Goal: Check status: Check status

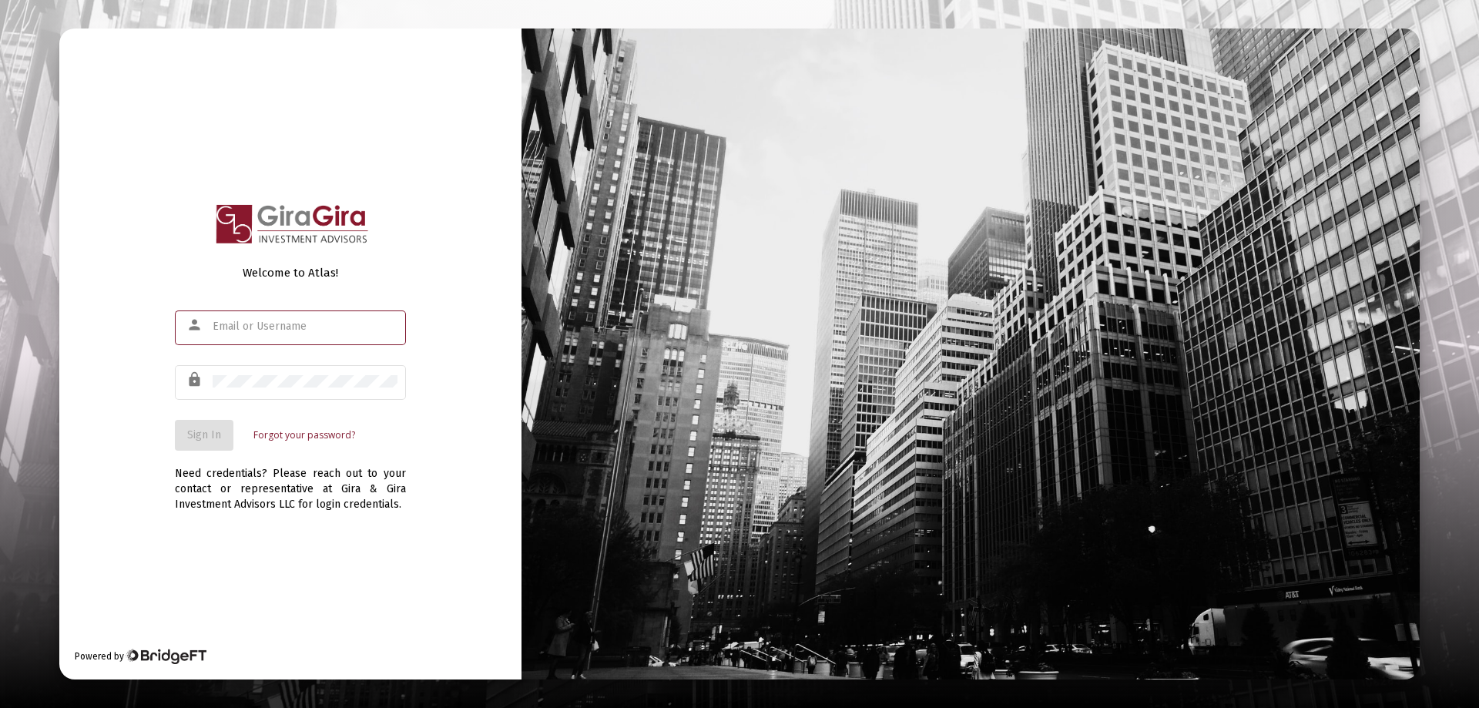
click at [250, 327] on input "text" at bounding box center [305, 326] width 185 height 12
type input "[PERSON_NAME][EMAIL_ADDRESS][DOMAIN_NAME]"
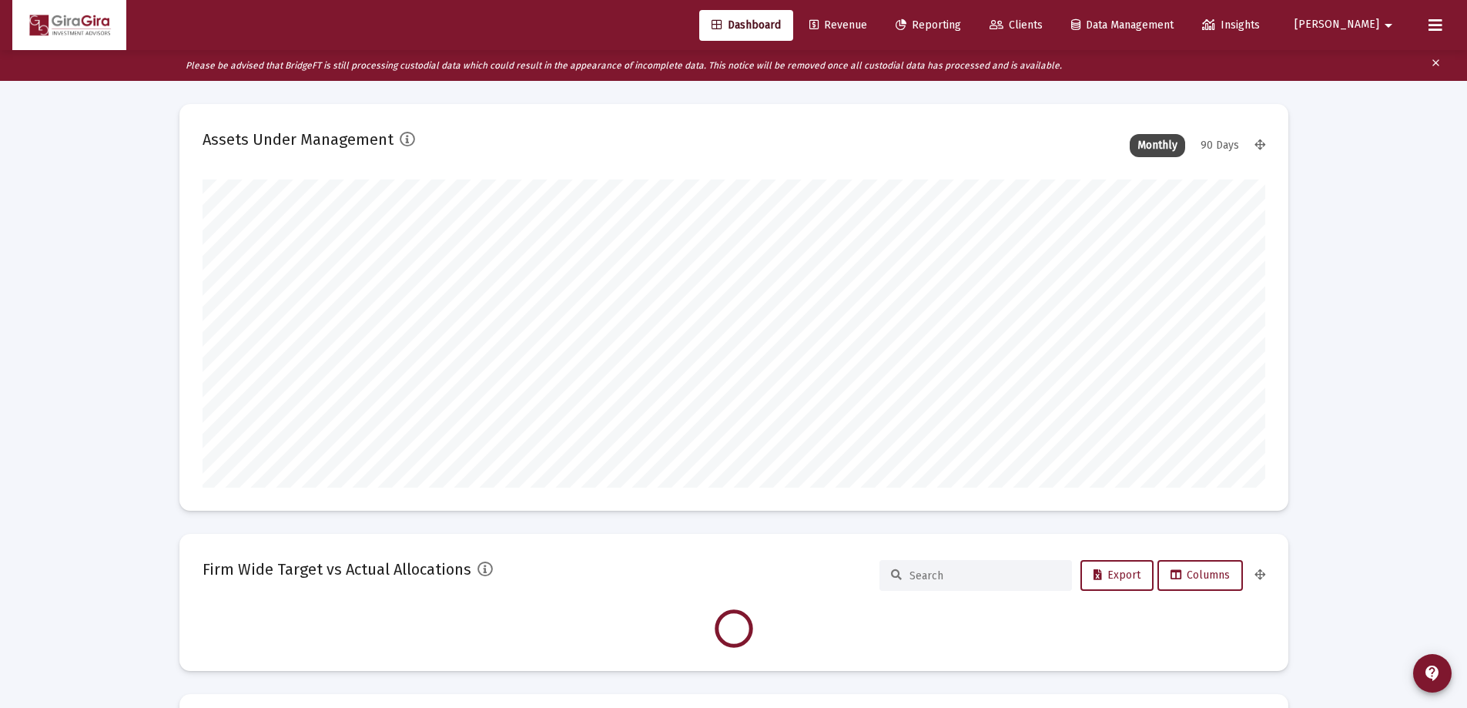
scroll to position [308, 572]
type input "[DATE]"
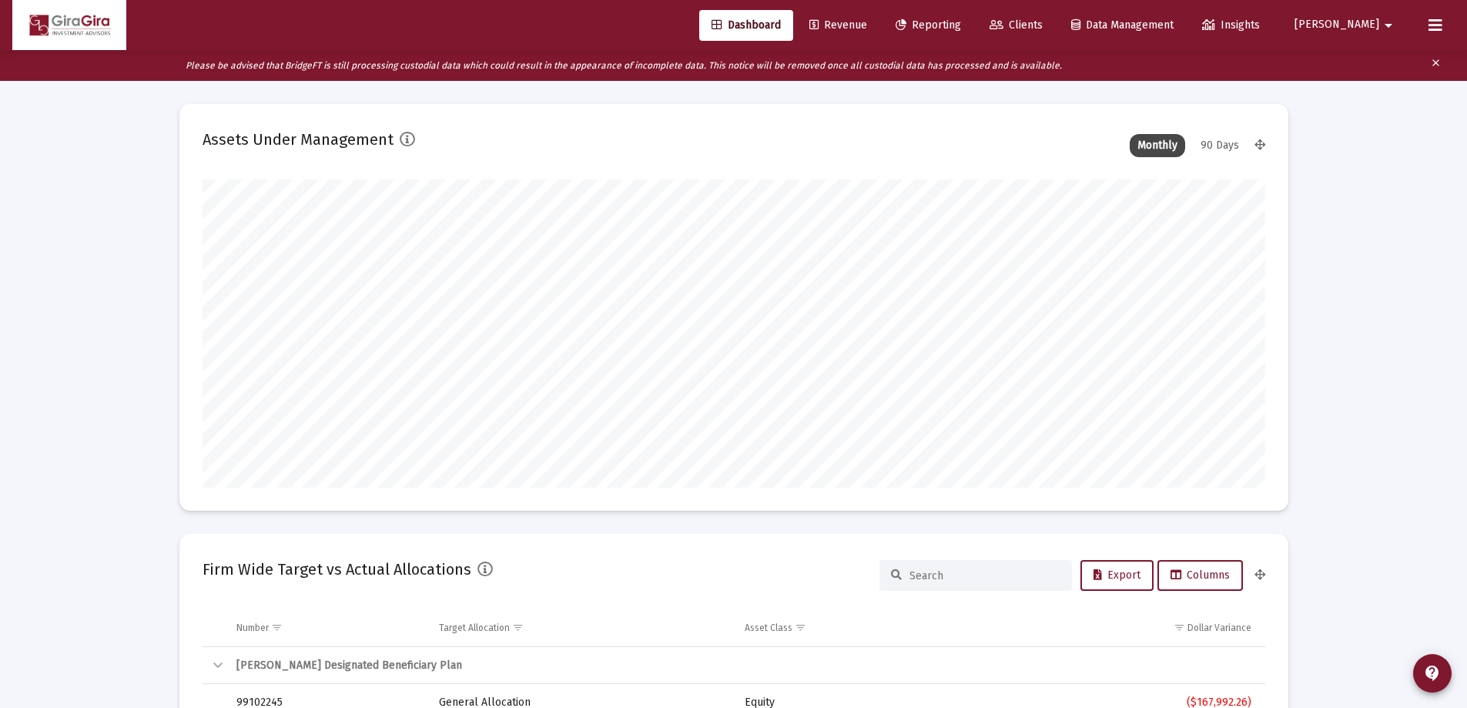
scroll to position [308, 497]
click at [961, 23] on span "Reporting" at bounding box center [928, 24] width 65 height 13
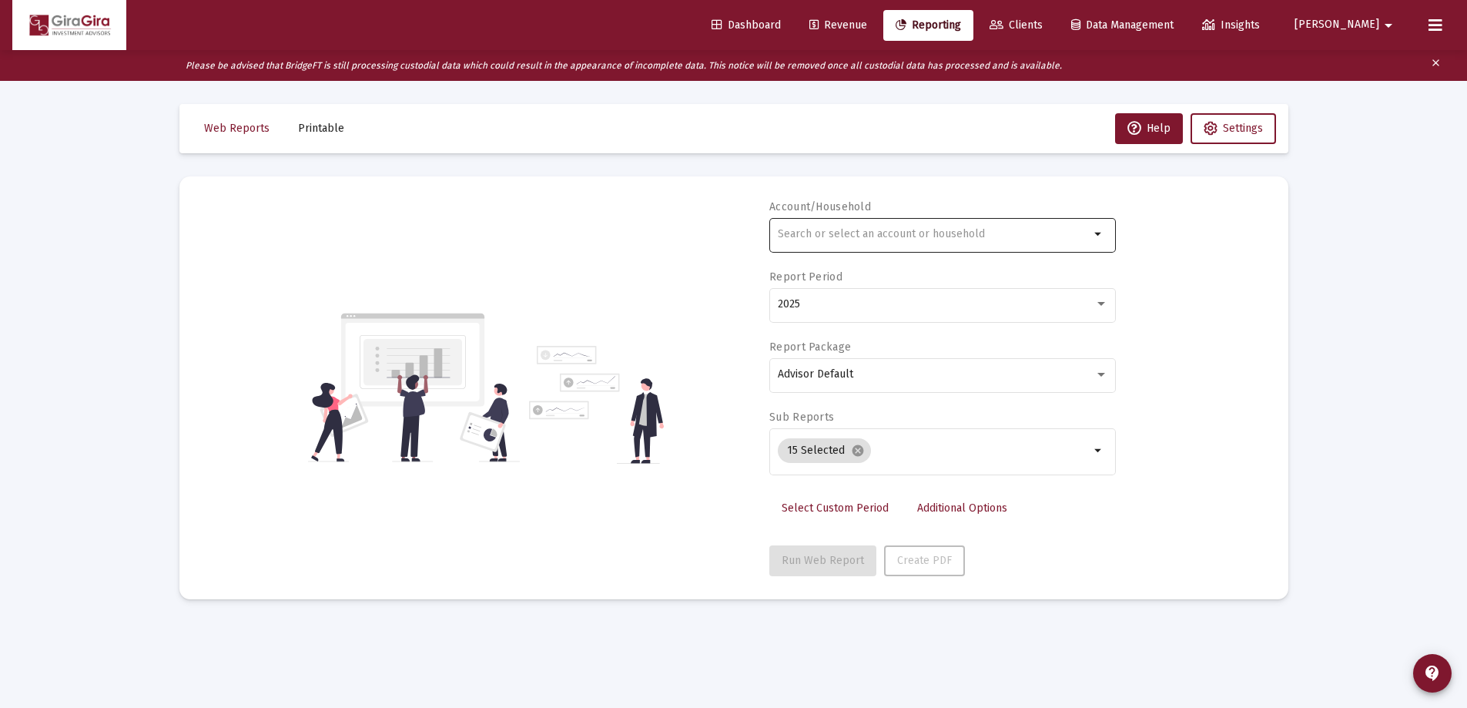
click at [793, 229] on input "text" at bounding box center [934, 234] width 312 height 12
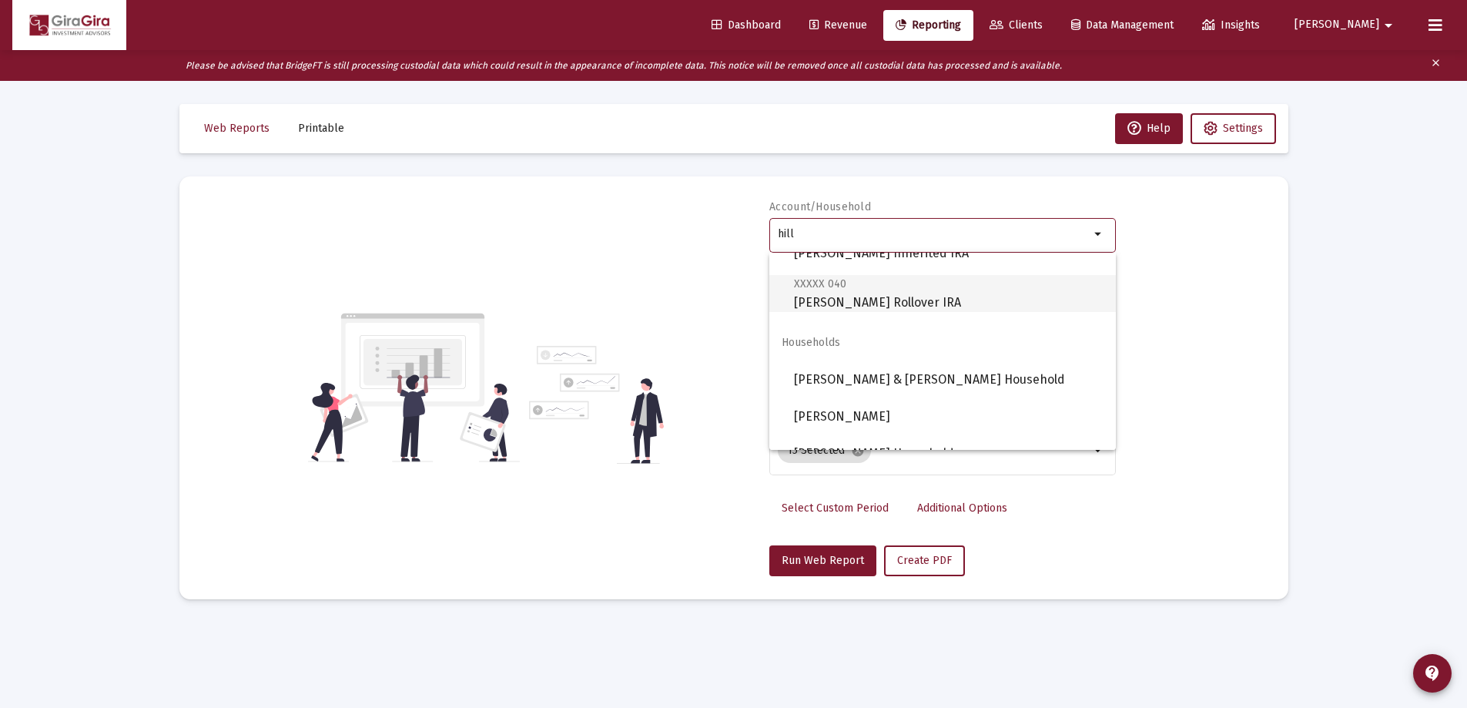
scroll to position [382, 0]
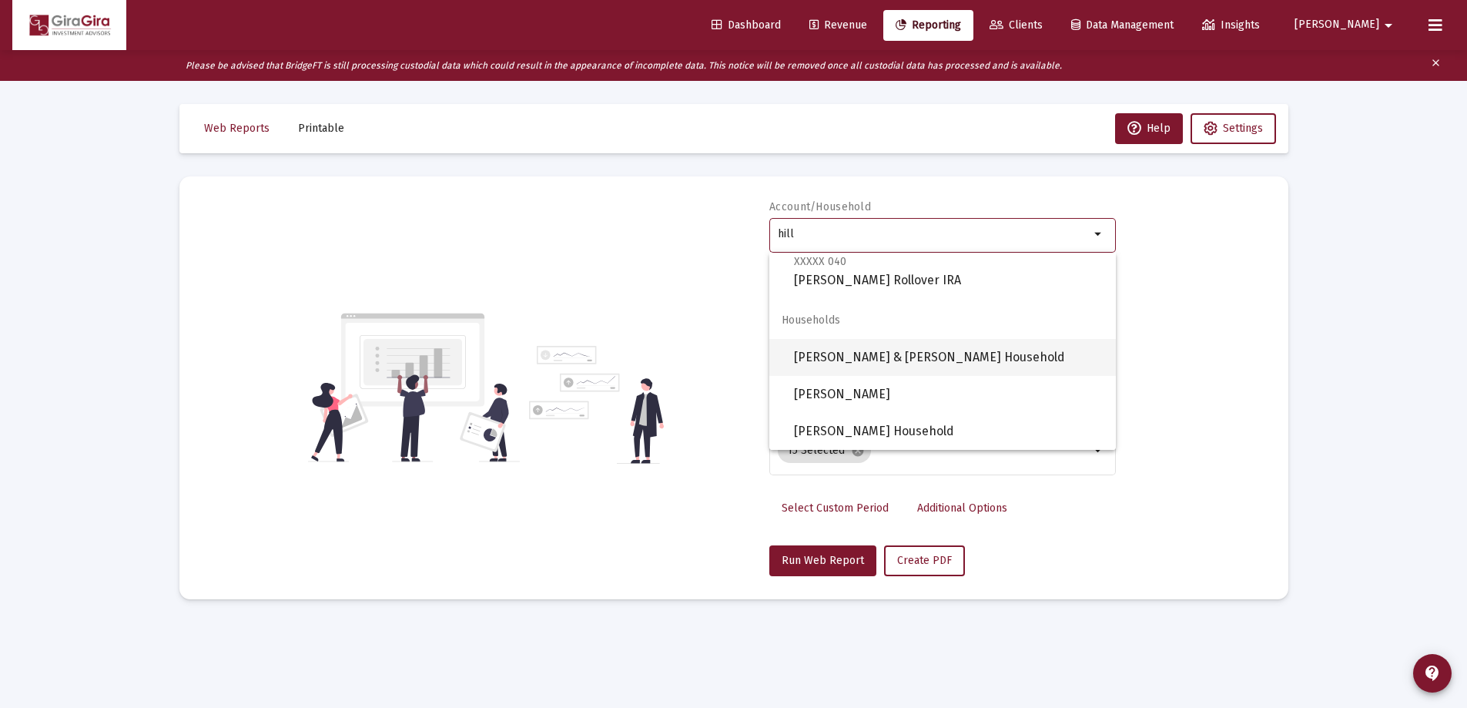
click at [903, 357] on span "[PERSON_NAME] & [PERSON_NAME] Household" at bounding box center [949, 357] width 310 height 37
type input "[PERSON_NAME] & [PERSON_NAME] Household"
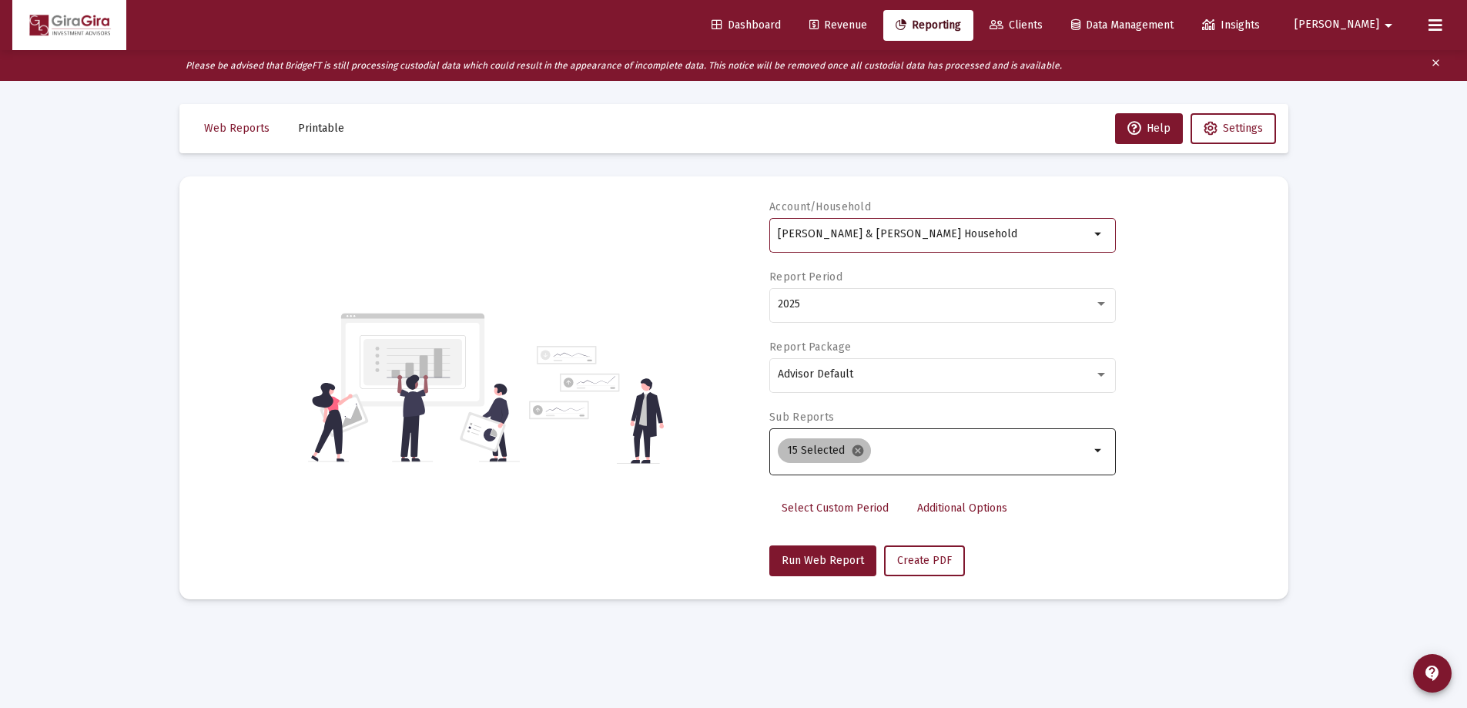
click at [856, 449] on mat-icon "cancel" at bounding box center [858, 451] width 14 height 14
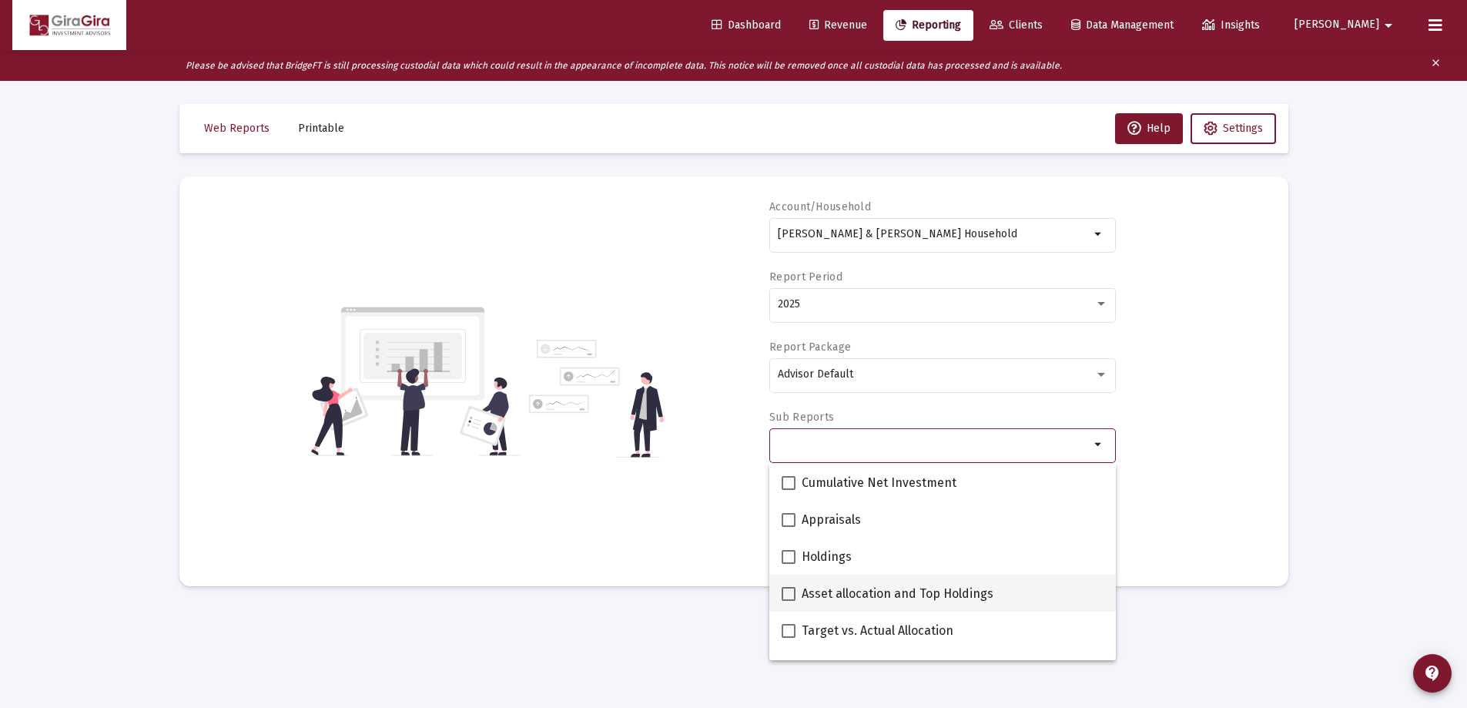
scroll to position [154, 0]
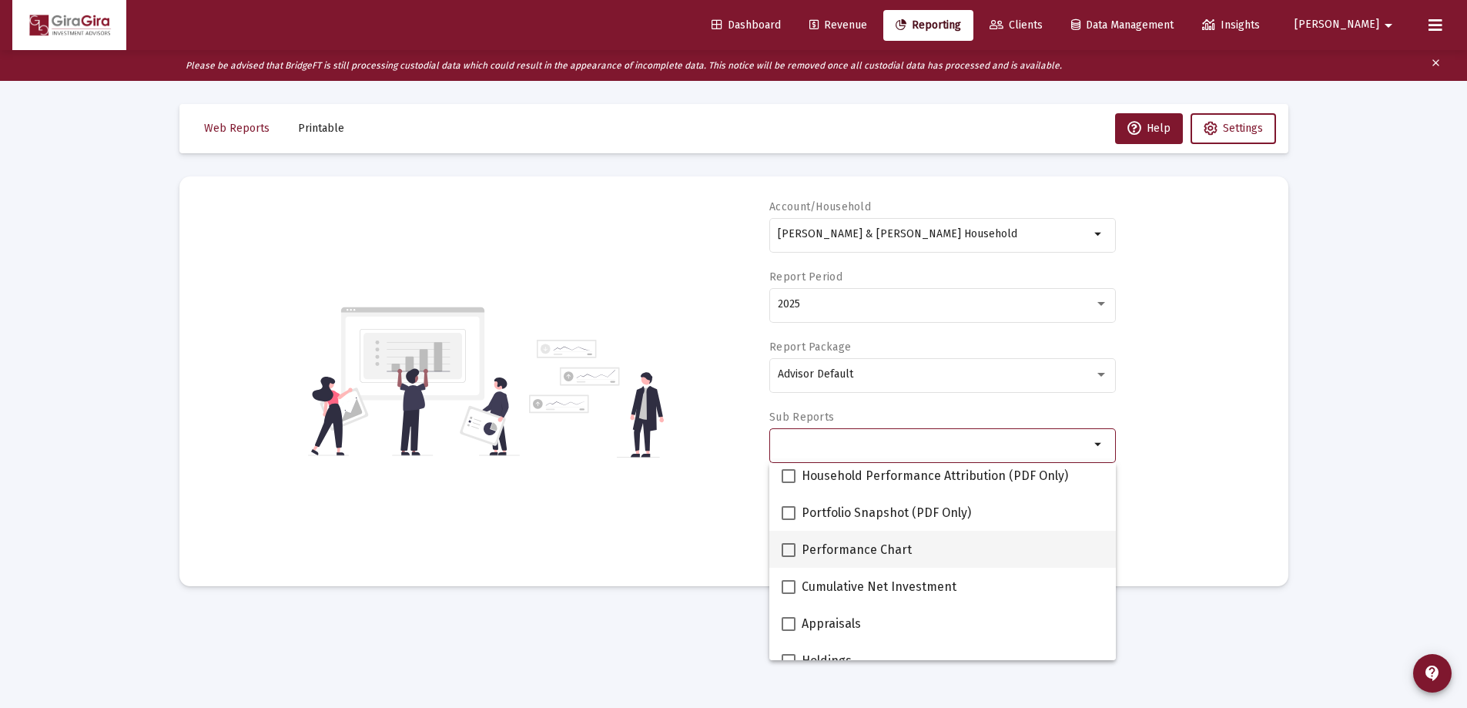
click at [793, 549] on span at bounding box center [789, 550] width 14 height 14
click at [789, 557] on input "Performance Chart" at bounding box center [788, 557] width 1 height 1
checkbox input "true"
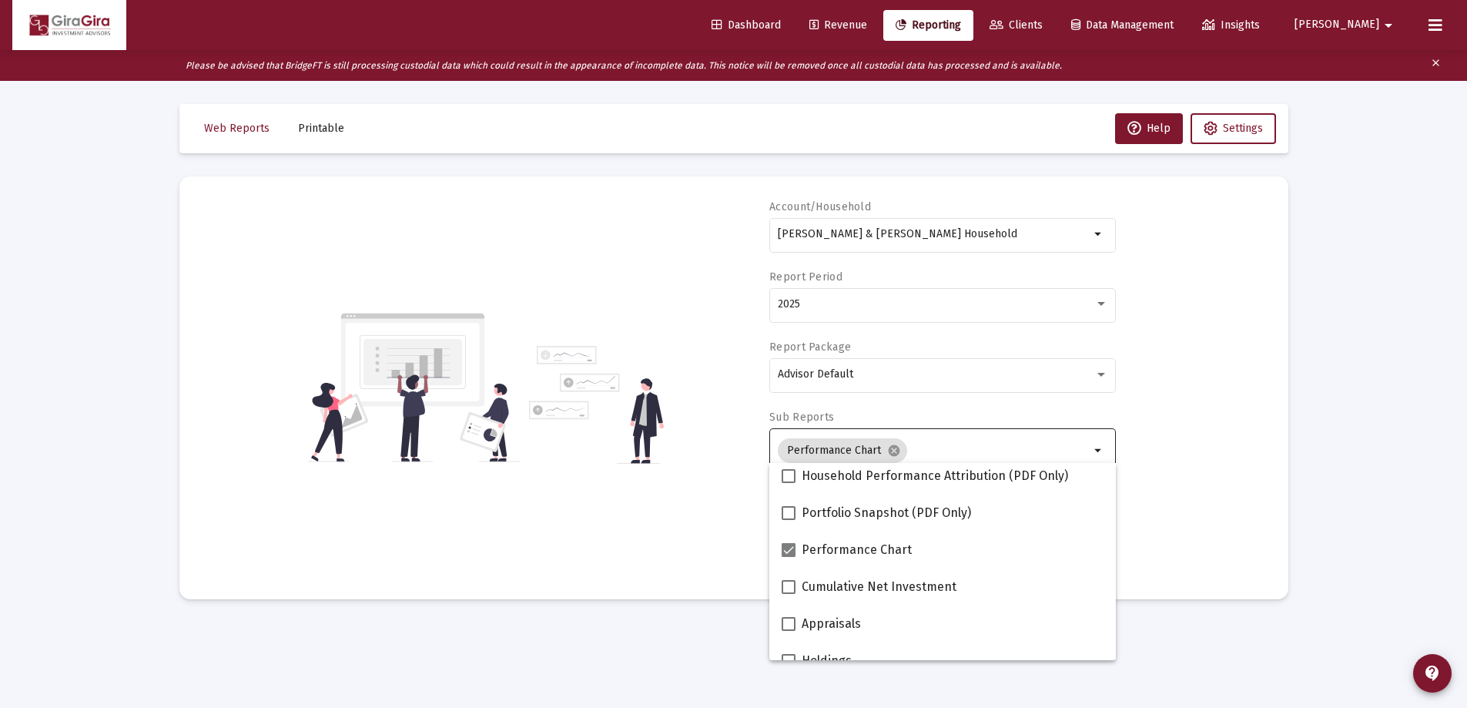
drag, startPoint x: 1254, startPoint y: 463, endPoint x: 1218, endPoint y: 468, distance: 35.7
click at [1251, 464] on div "Account/Household [PERSON_NAME] & [PERSON_NAME] Household arrow_drop_down Repor…" at bounding box center [734, 387] width 1063 height 377
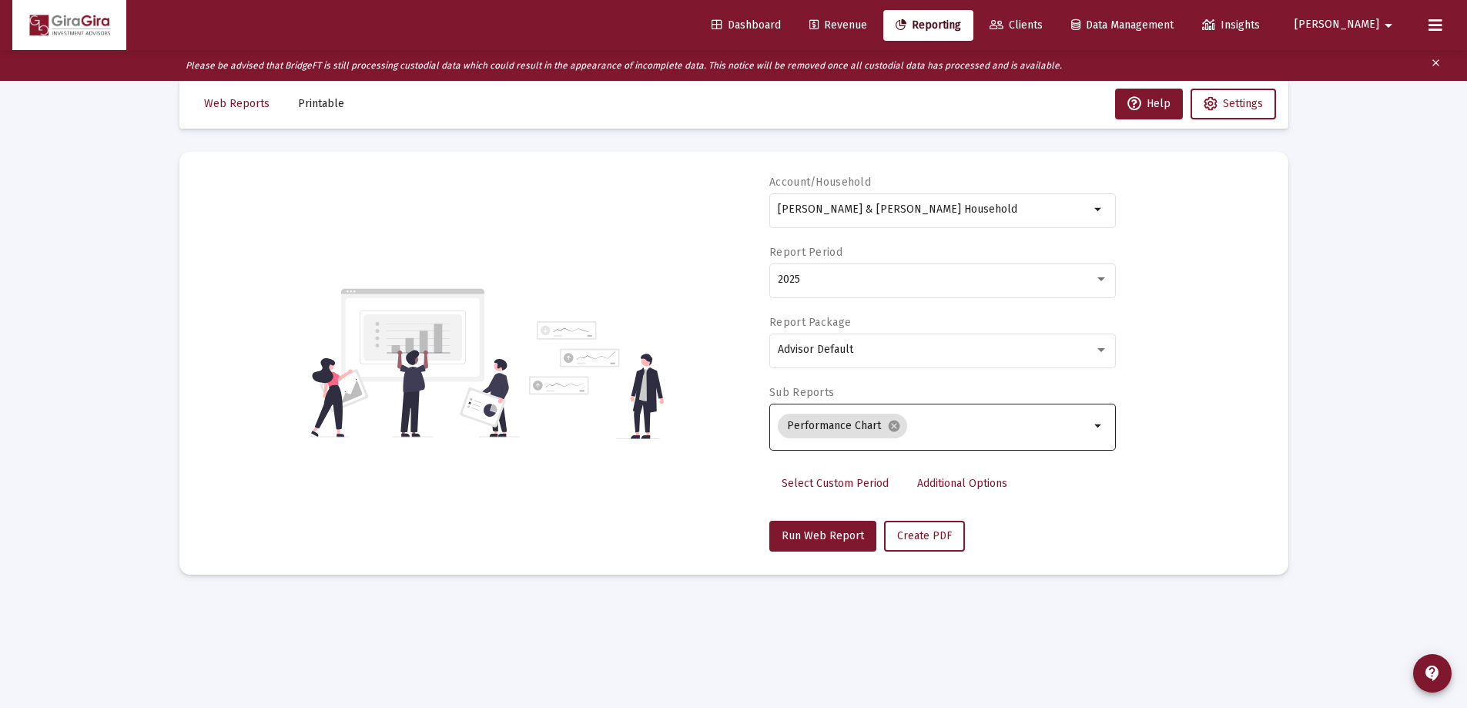
scroll to position [31, 0]
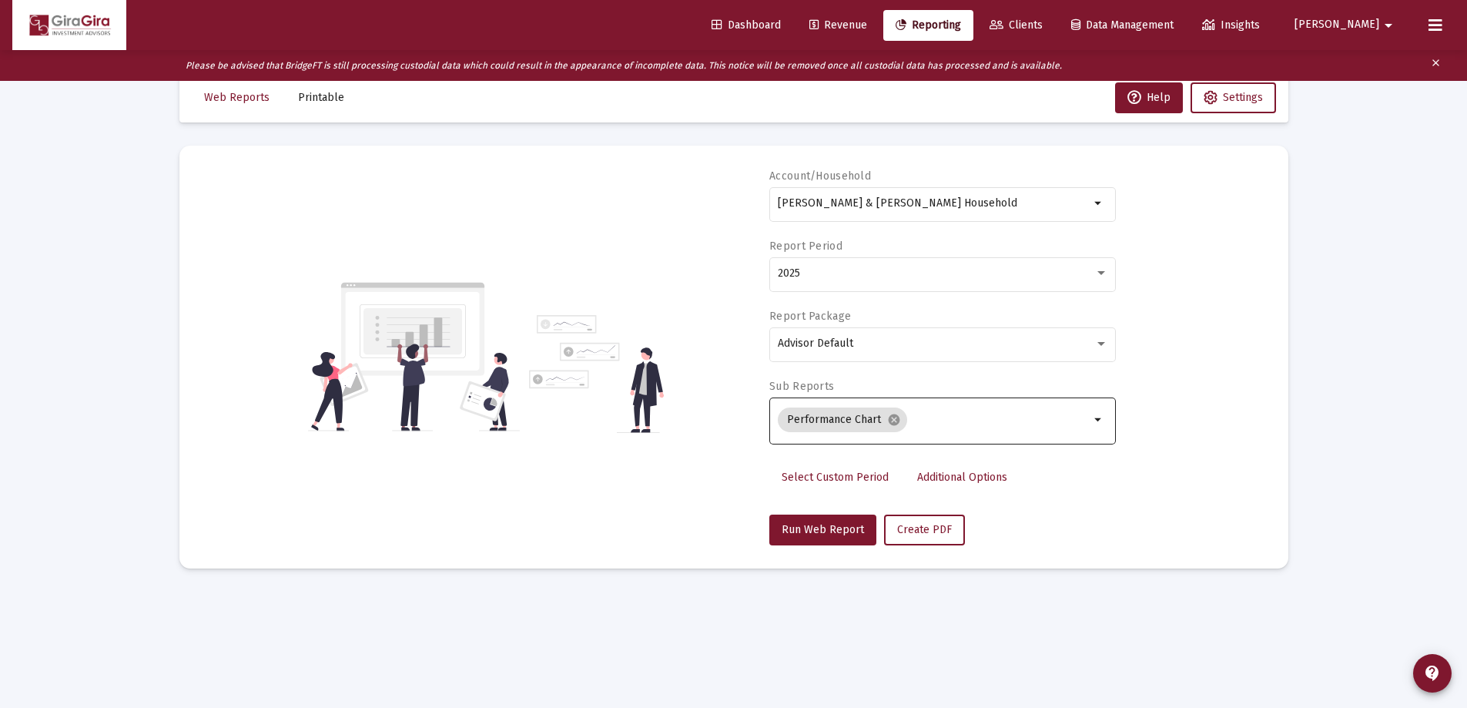
click at [960, 474] on span "Additional Options" at bounding box center [962, 477] width 90 height 13
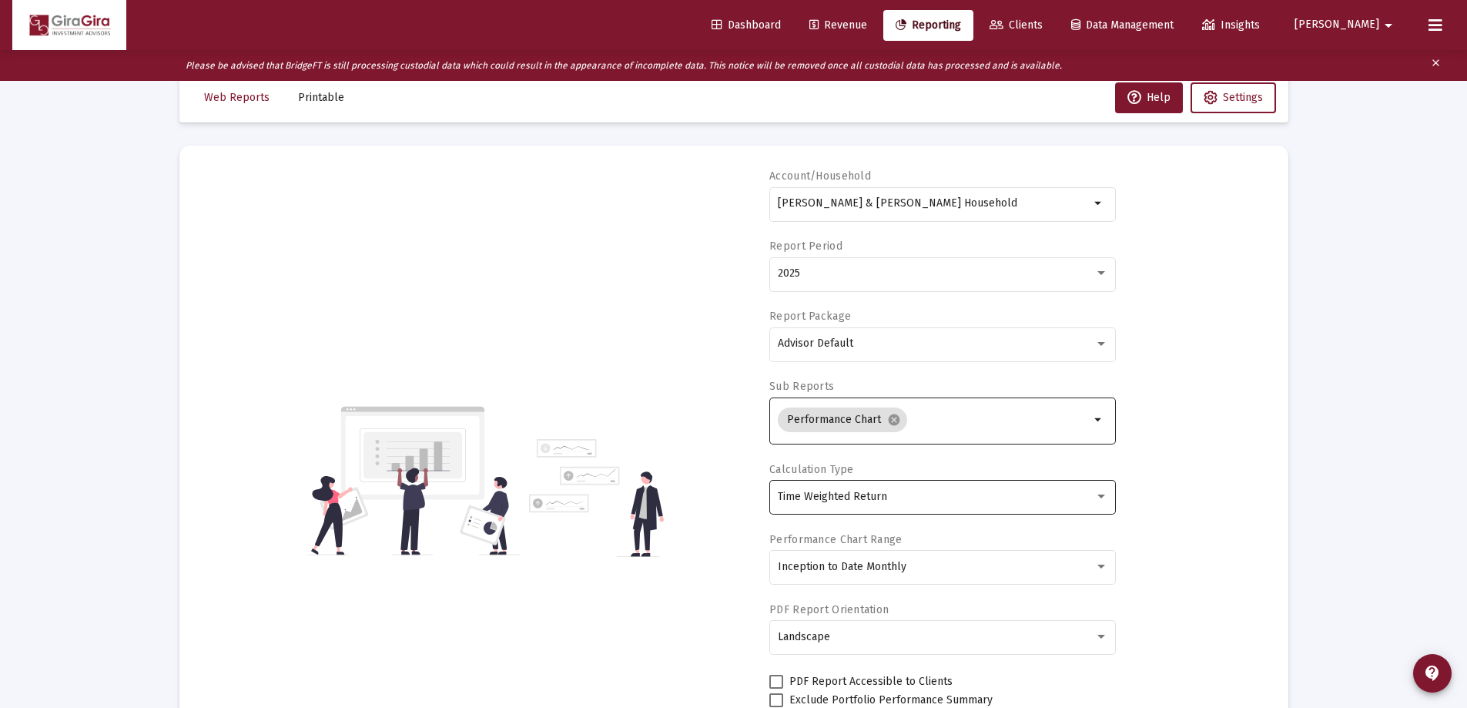
click at [870, 500] on span "Time Weighted Return" at bounding box center [832, 496] width 109 height 13
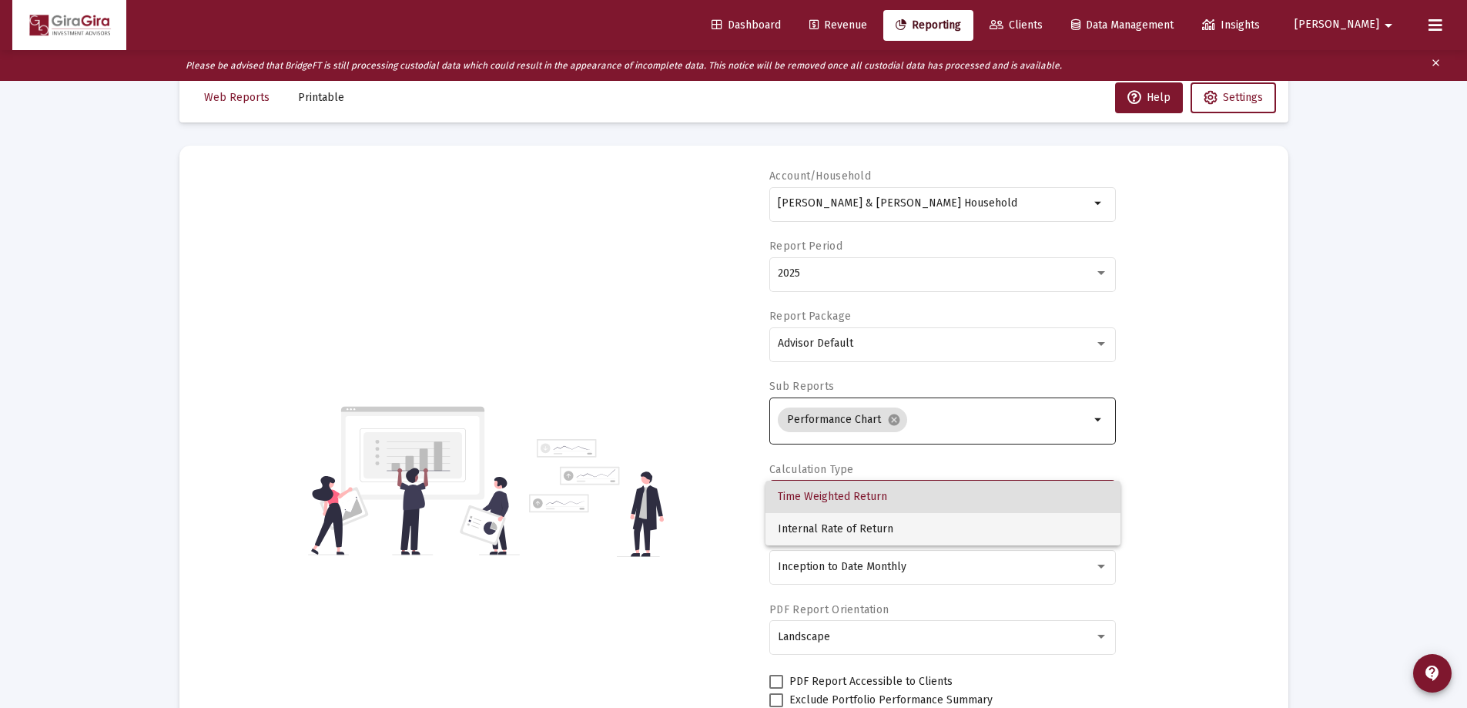
click at [858, 522] on span "Internal Rate of Return" at bounding box center [943, 529] width 330 height 32
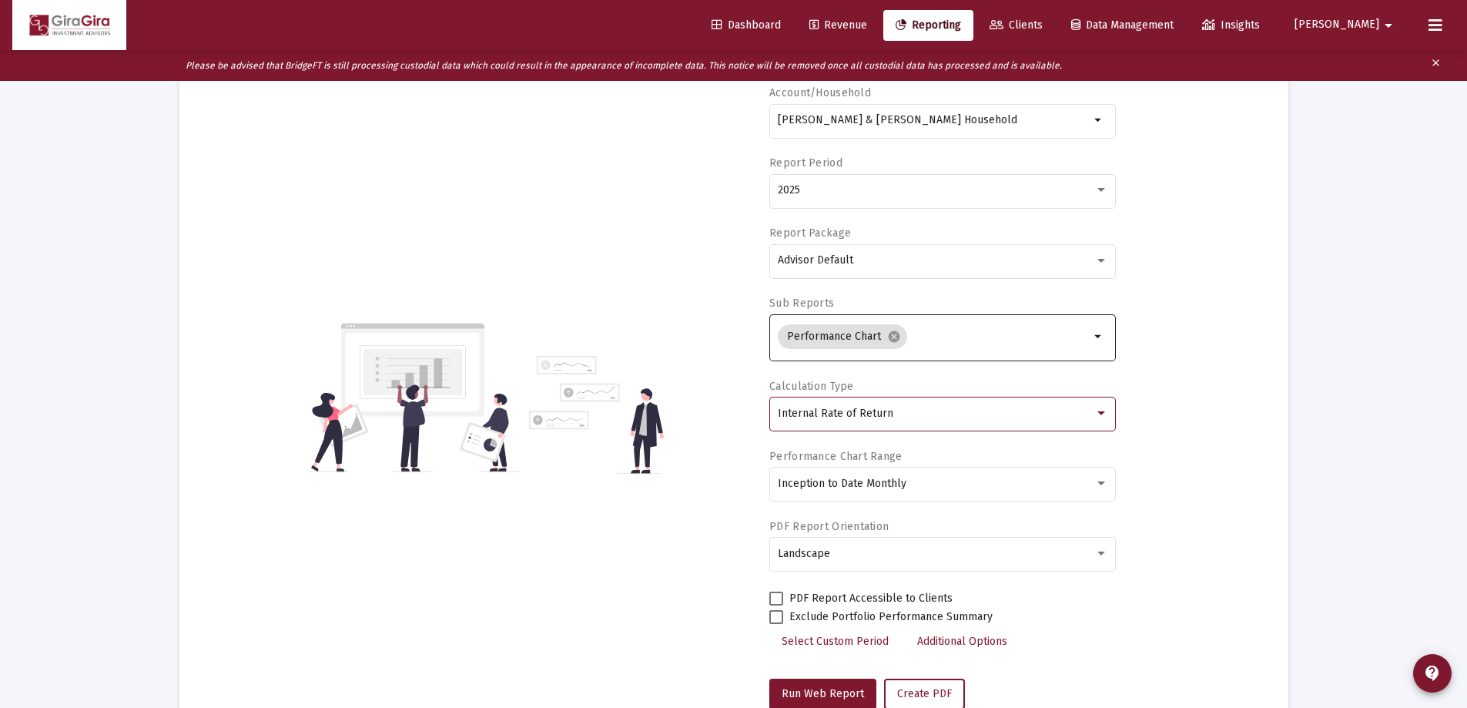
scroll to position [162, 0]
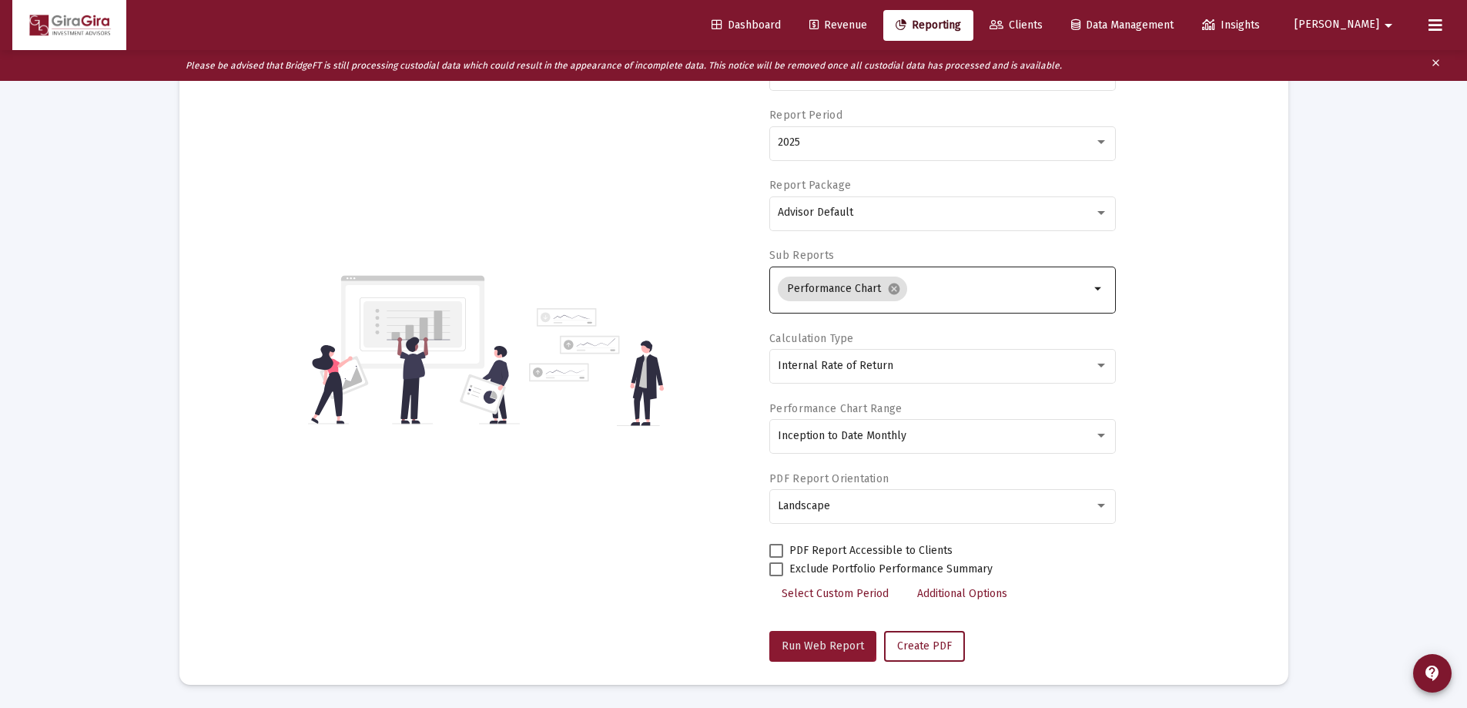
click at [819, 638] on button "Run Web Report" at bounding box center [822, 646] width 107 height 31
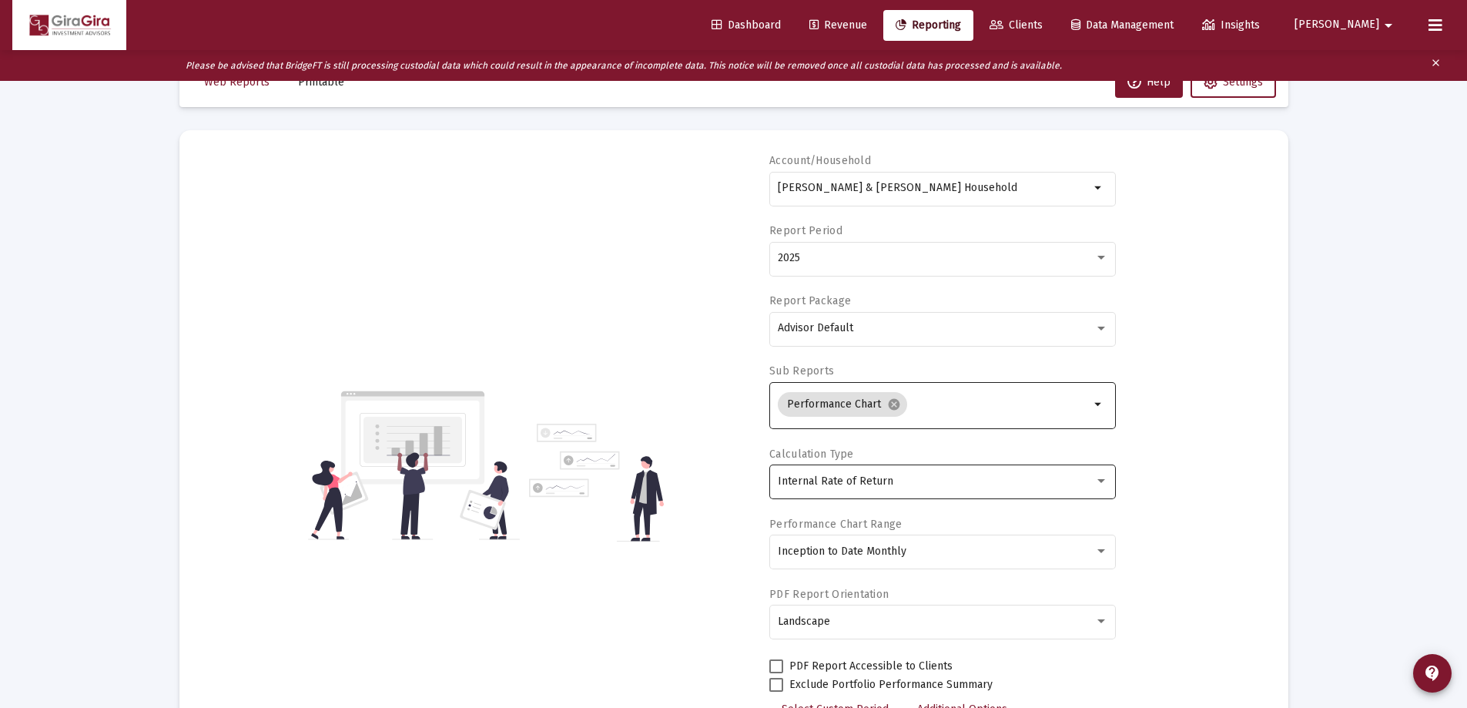
scroll to position [154, 0]
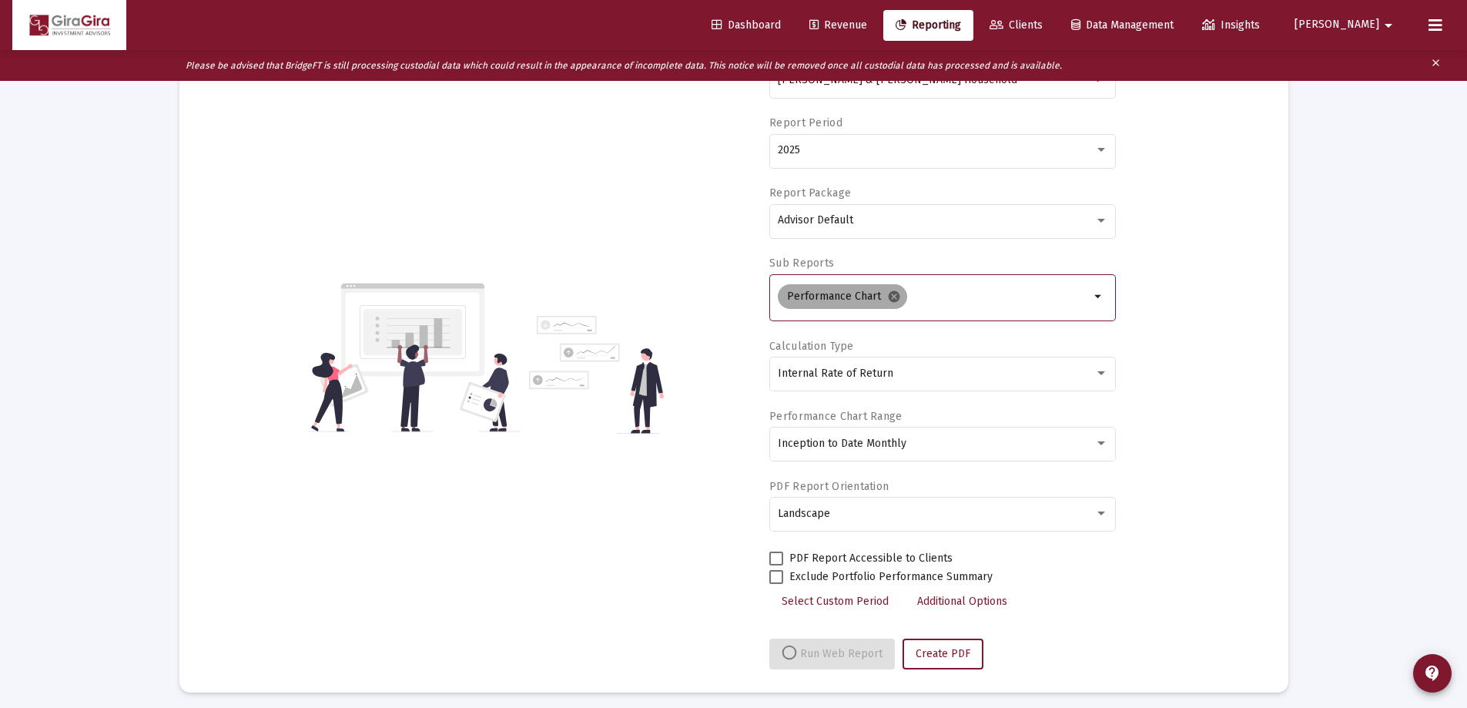
click at [893, 295] on mat-icon "cancel" at bounding box center [894, 297] width 14 height 14
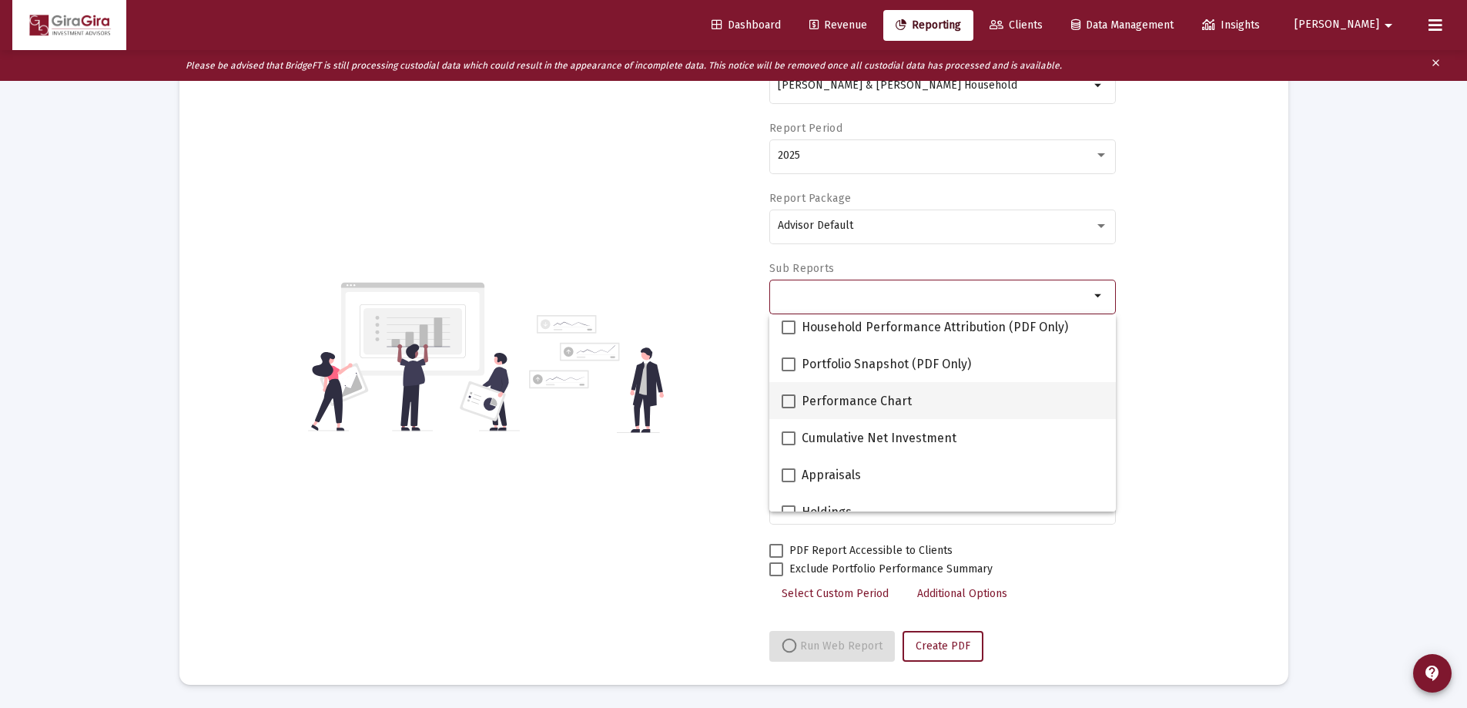
click at [787, 400] on span at bounding box center [789, 401] width 14 height 14
click at [788, 408] on input "Performance Chart" at bounding box center [788, 408] width 1 height 1
checkbox input "true"
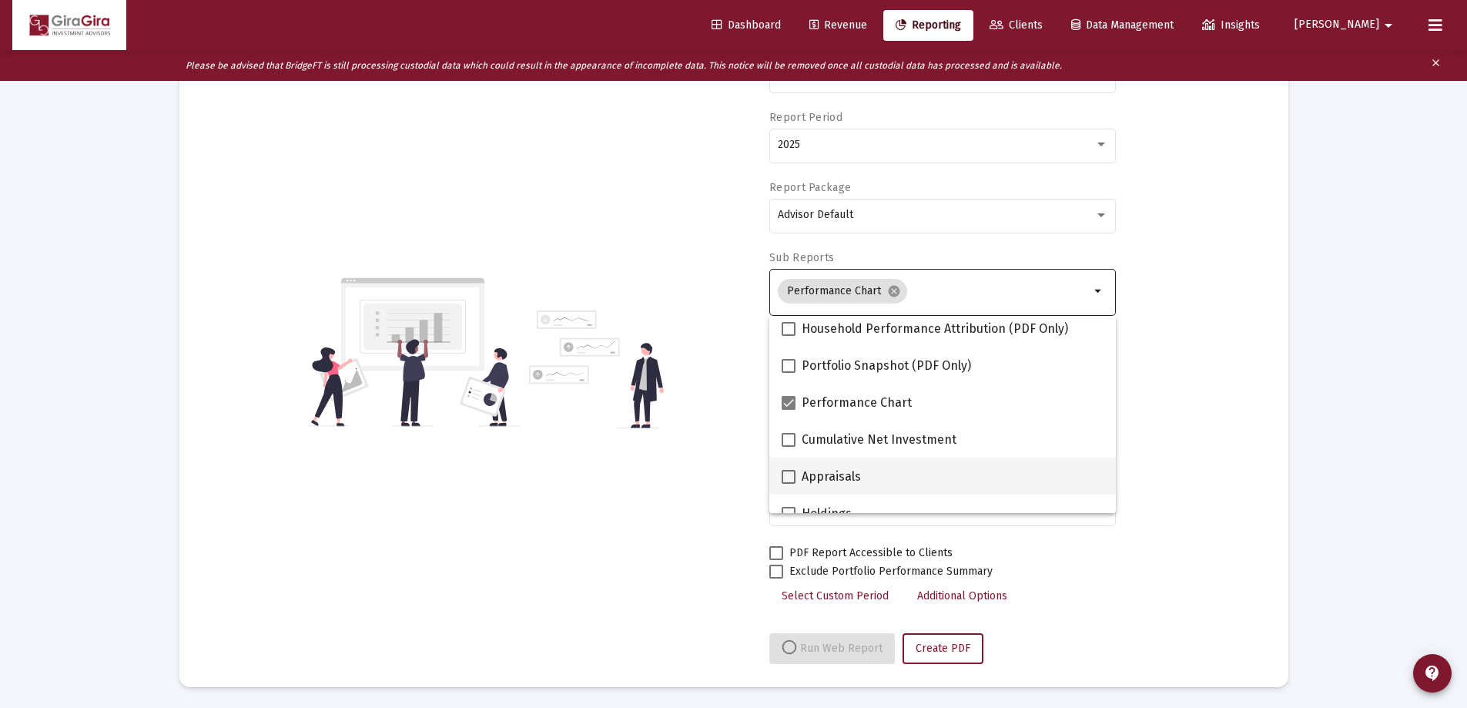
scroll to position [162, 0]
click at [1121, 568] on div "Account/Household [PERSON_NAME] & [PERSON_NAME] Household arrow_drop_down Repor…" at bounding box center [734, 350] width 1063 height 624
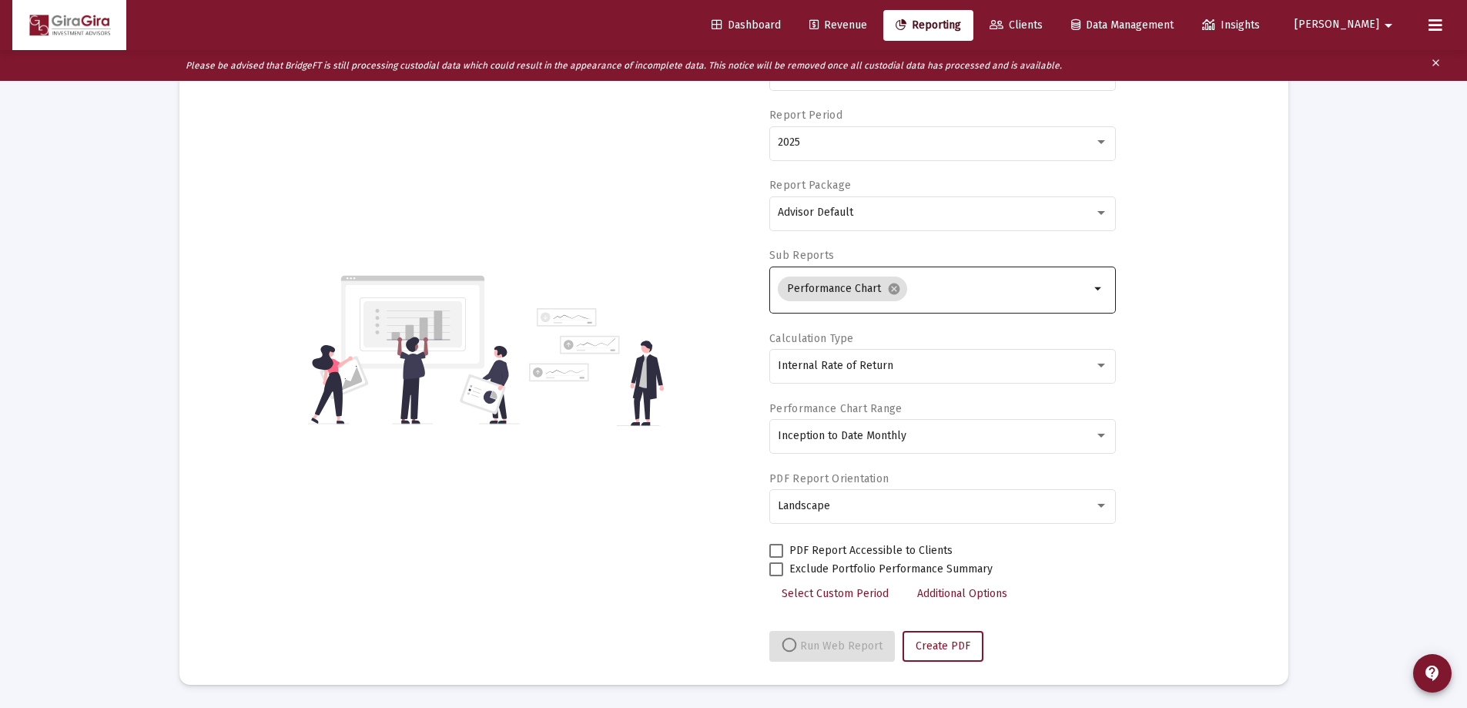
select select "View all"
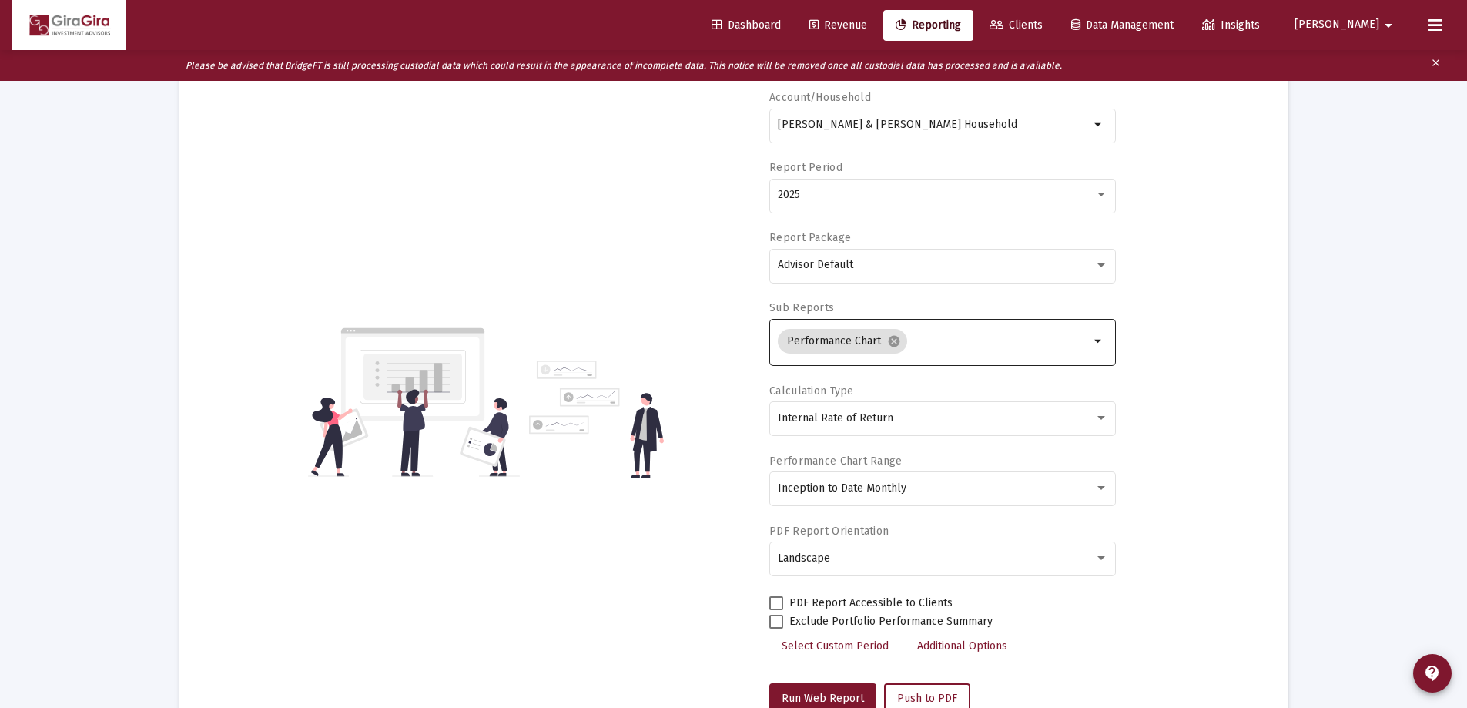
scroll to position [0, 0]
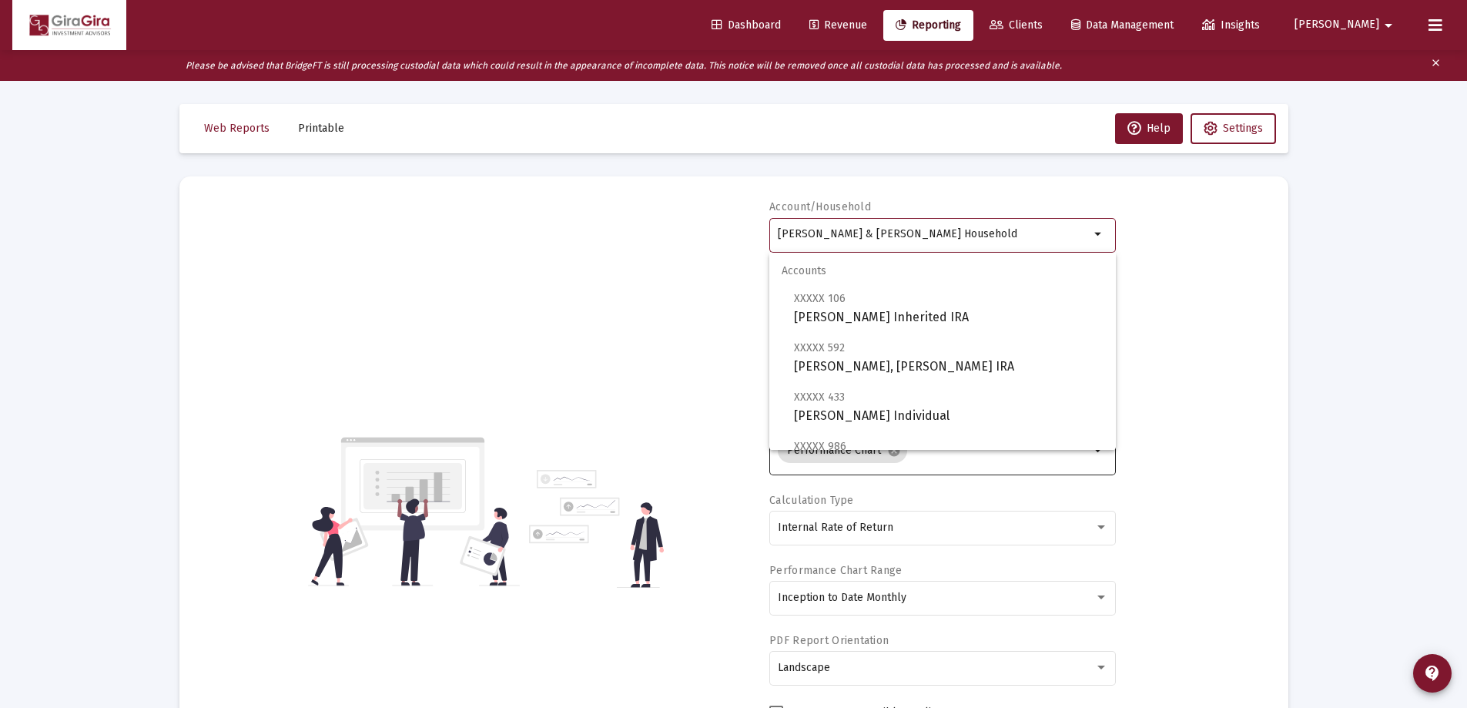
drag, startPoint x: 779, startPoint y: 230, endPoint x: 1128, endPoint y: 246, distance: 349.3
click at [1127, 249] on div "Account/Household [PERSON_NAME] & [PERSON_NAME] Household arrow_drop_down Repor…" at bounding box center [734, 511] width 1063 height 624
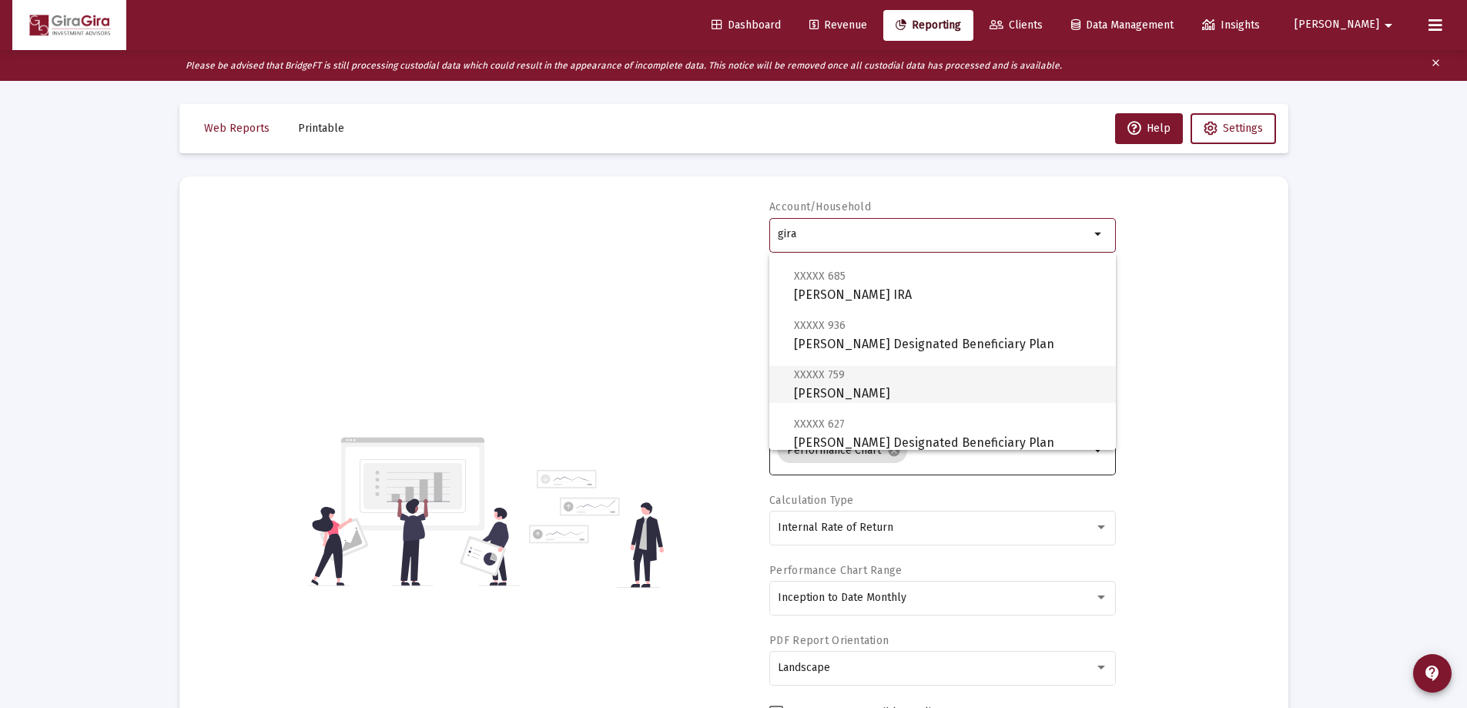
scroll to position [385, 0]
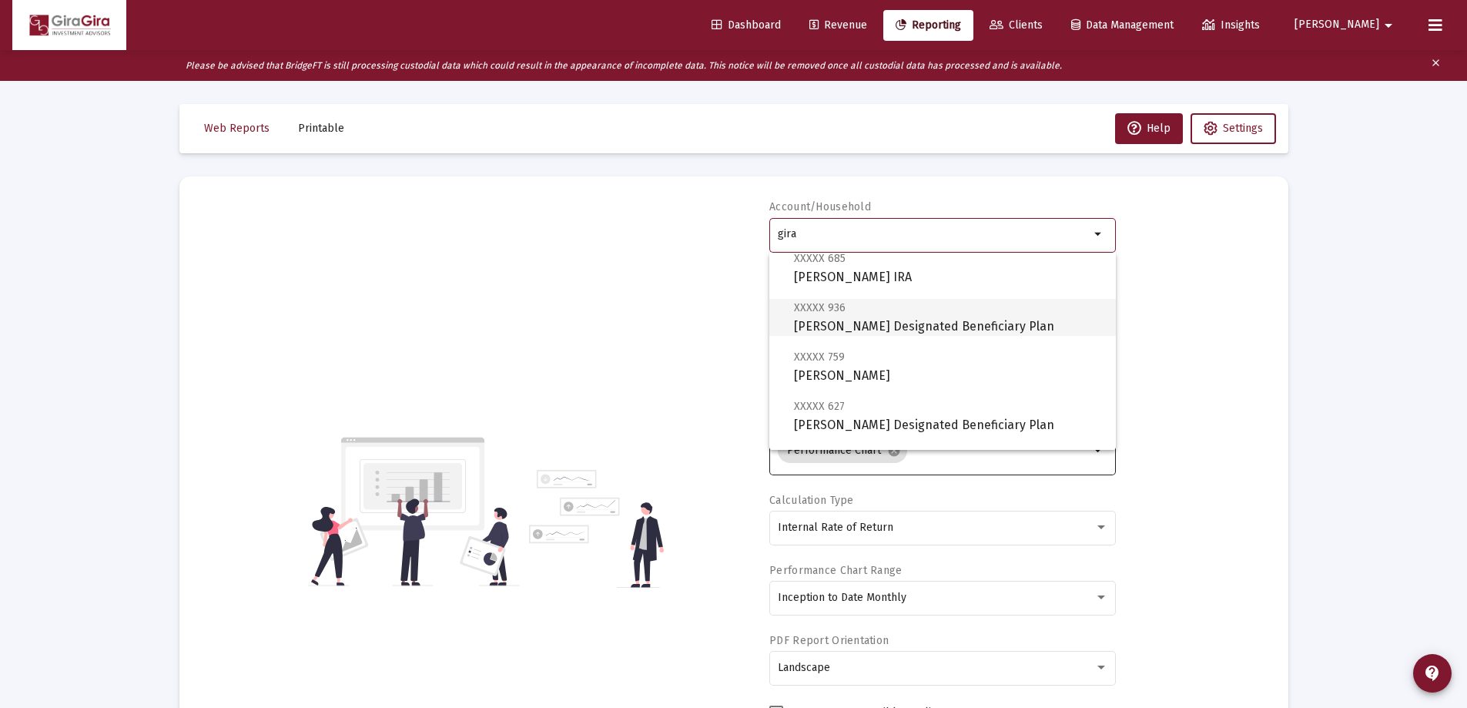
click at [854, 315] on span "XXXXX 936 [PERSON_NAME] Designated Beneficiary Plan" at bounding box center [949, 317] width 310 height 38
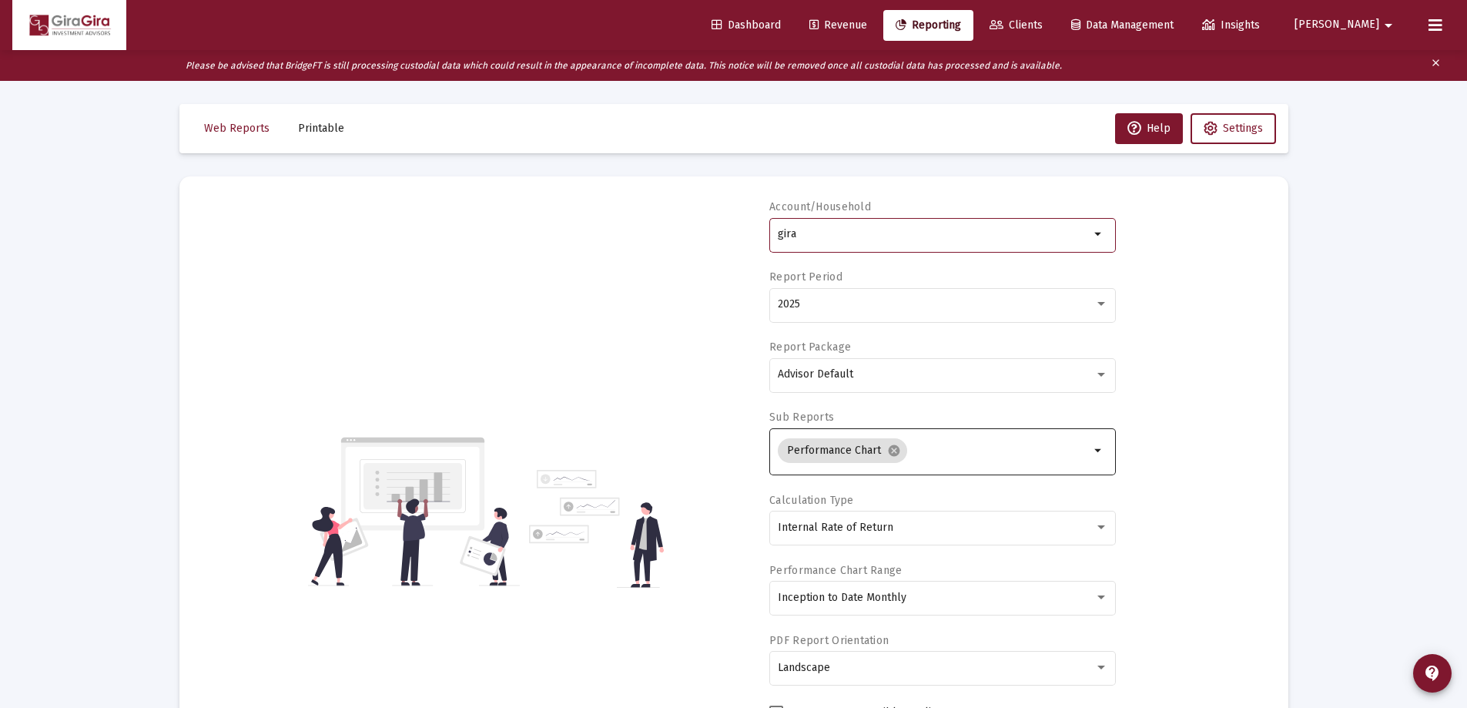
type input "[PERSON_NAME] Designated Beneficiary Plan"
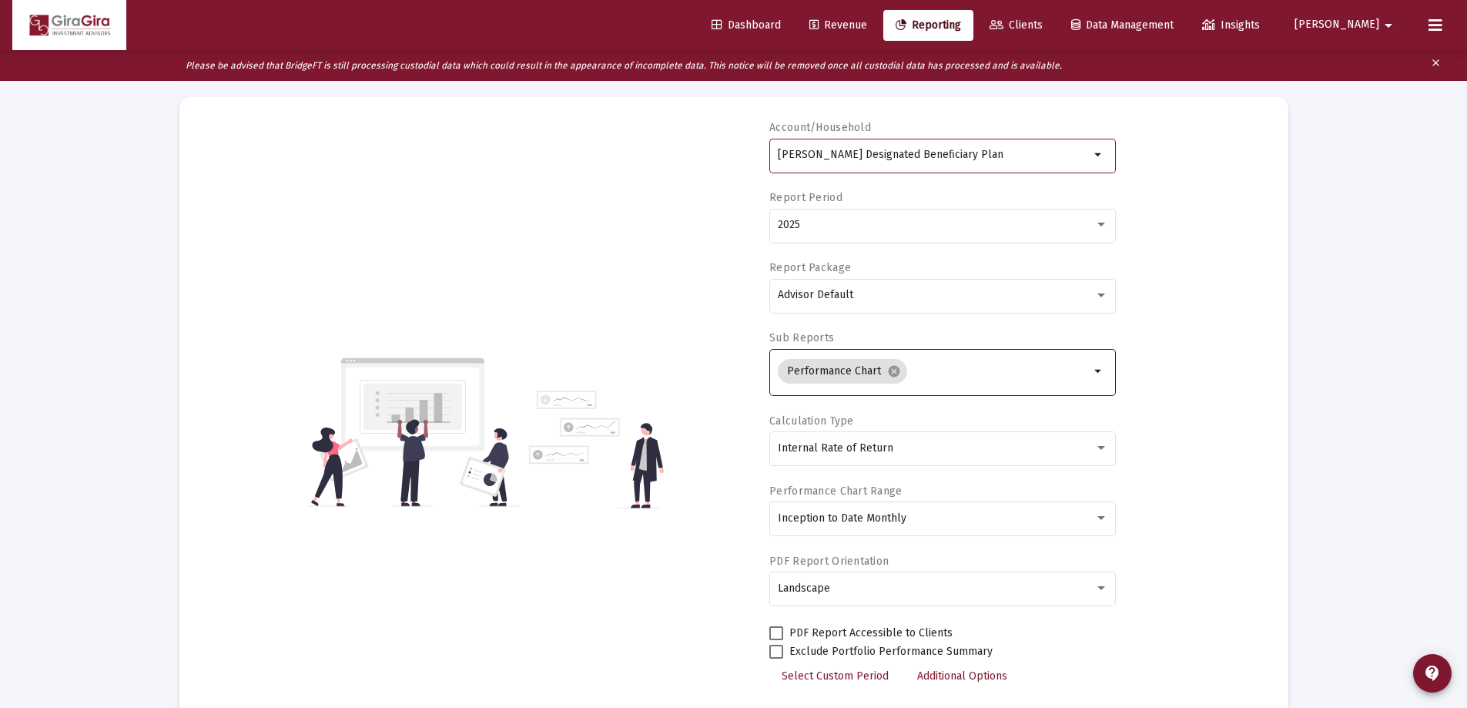
scroll to position [154, 0]
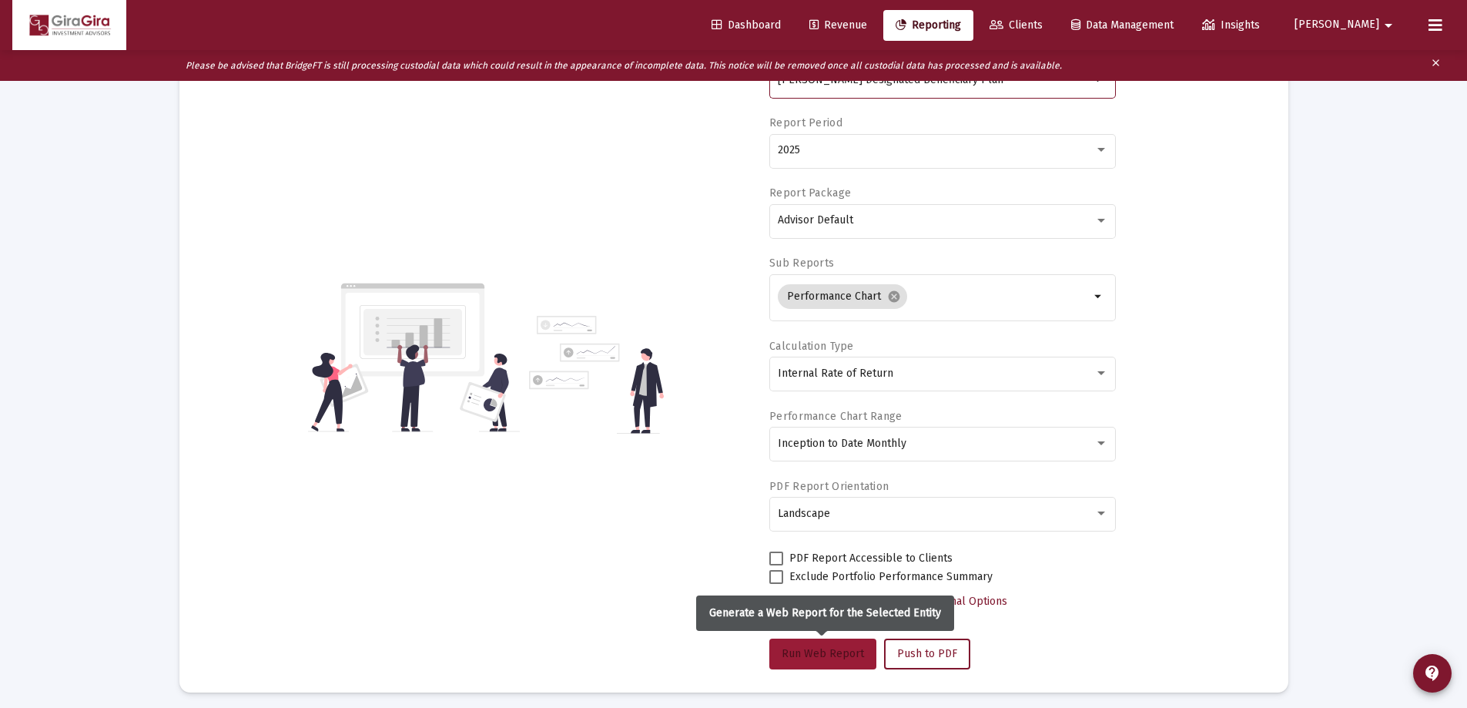
click at [826, 657] on span "Run Web Report" at bounding box center [823, 653] width 82 height 13
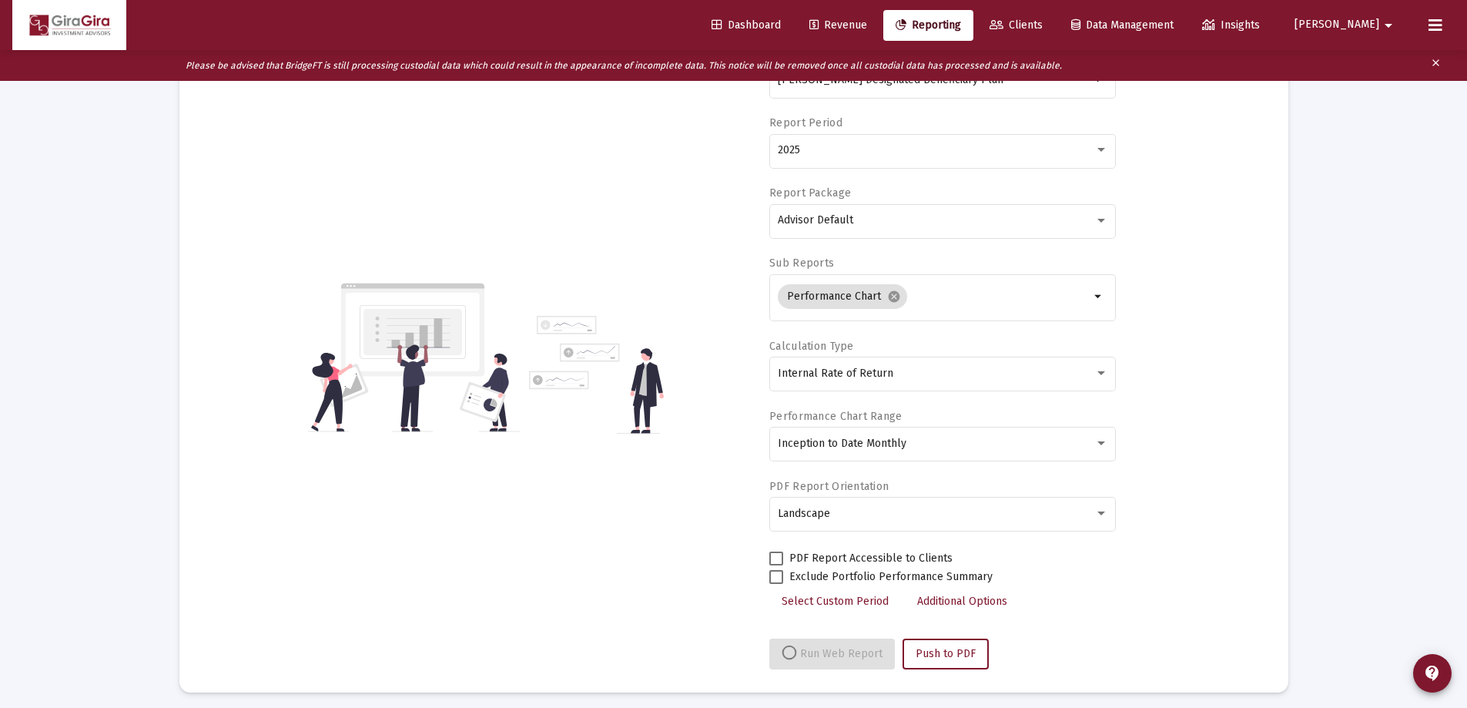
select select "View all"
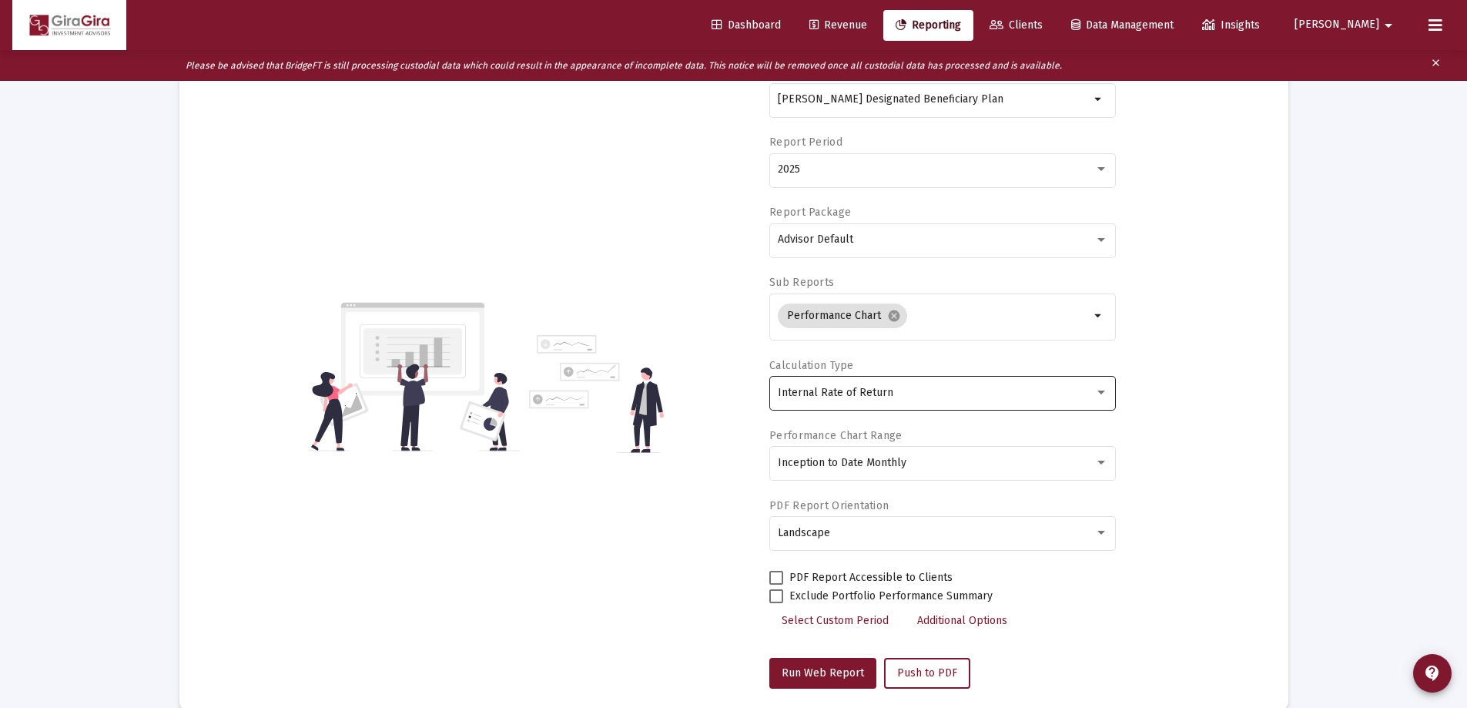
scroll to position [0, 0]
